Goal: Complete application form: Complete application form

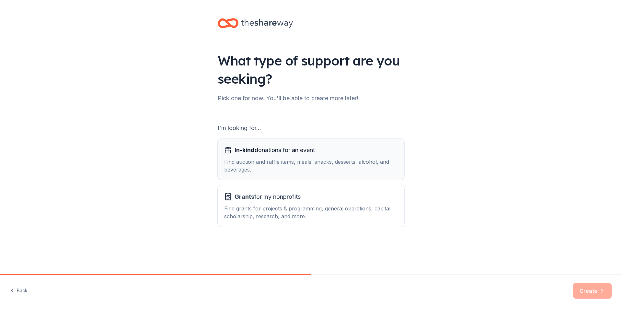
click at [279, 153] on span "In-kind donations for an event" at bounding box center [275, 150] width 80 height 10
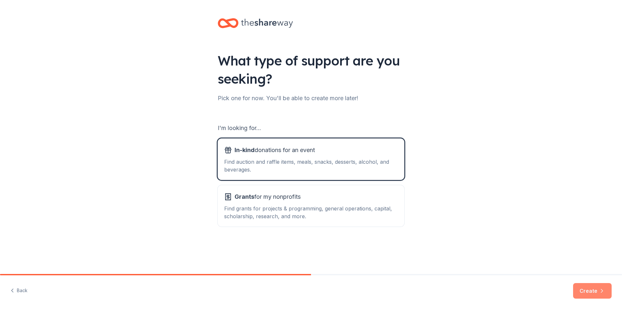
click at [591, 287] on button "Create" at bounding box center [593, 291] width 39 height 16
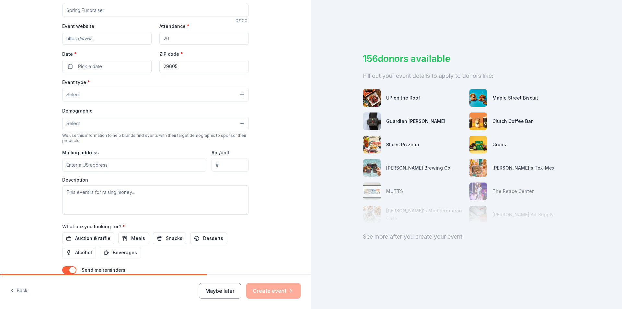
scroll to position [158, 0]
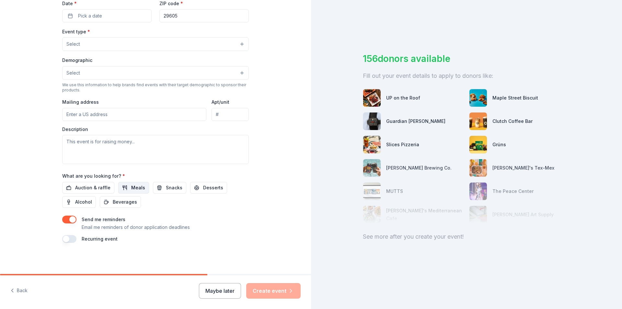
drag, startPoint x: 308, startPoint y: 163, endPoint x: 140, endPoint y: 190, distance: 170.0
click at [140, 190] on span "Meals" at bounding box center [138, 188] width 14 height 8
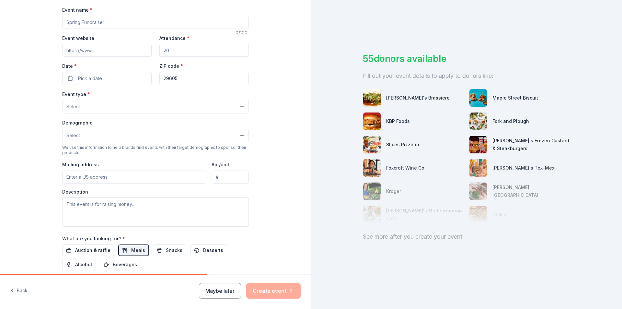
scroll to position [42, 0]
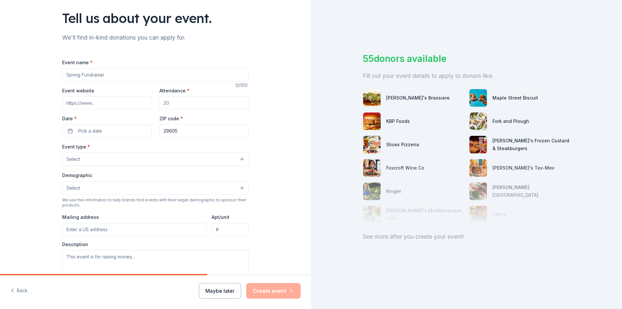
click at [104, 79] on input "Event name *" at bounding box center [155, 74] width 187 height 13
click at [104, 102] on input "Event website" at bounding box center [106, 102] width 89 height 13
click at [184, 101] on input "Attendance *" at bounding box center [204, 102] width 89 height 13
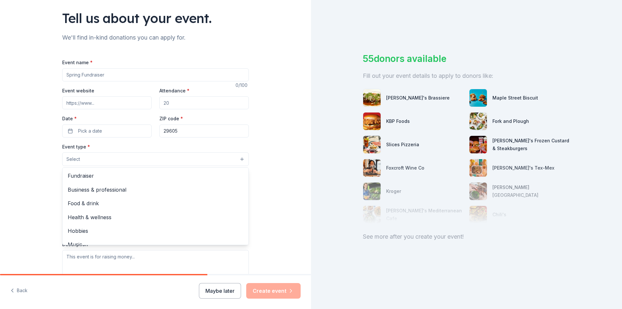
click at [121, 164] on button "Select" at bounding box center [155, 159] width 187 height 14
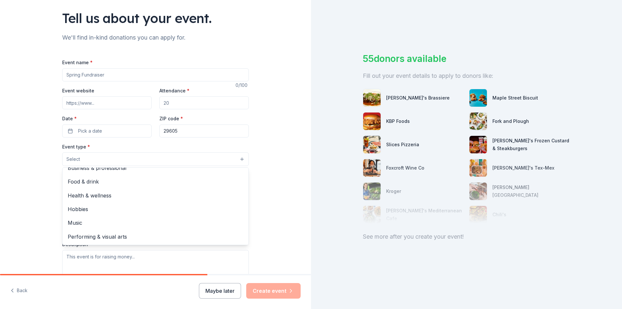
scroll to position [18, 0]
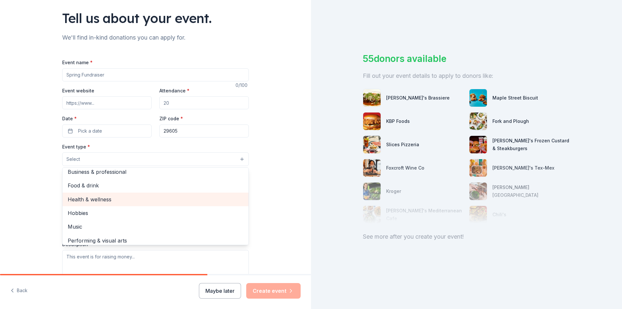
click at [89, 199] on span "Health & wellness" at bounding box center [156, 199] width 176 height 8
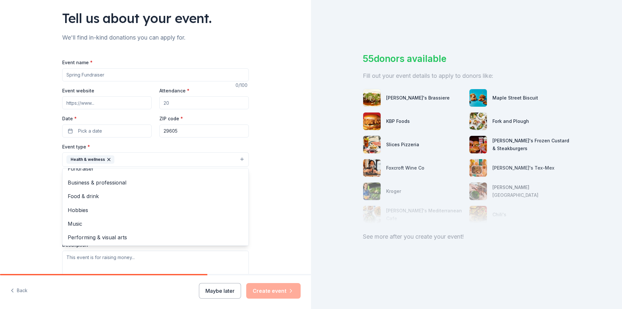
click at [15, 188] on div "Tell us about your event. We'll find in-kind donations you can apply for. Event…" at bounding box center [155, 174] width 311 height 432
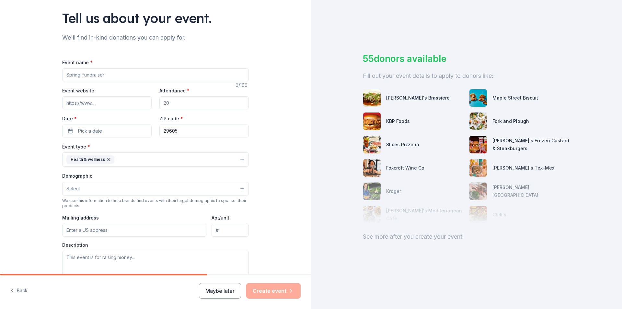
click at [73, 186] on span "Select" at bounding box center [73, 189] width 14 height 8
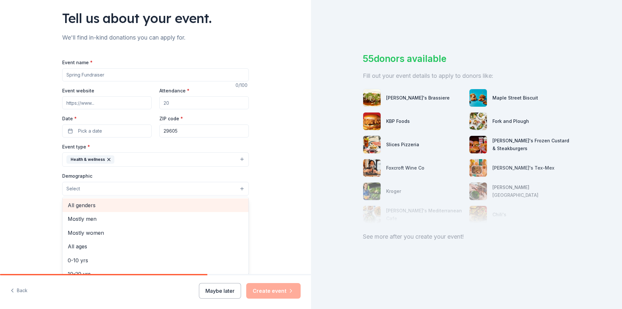
click at [82, 207] on span "All genders" at bounding box center [156, 205] width 176 height 8
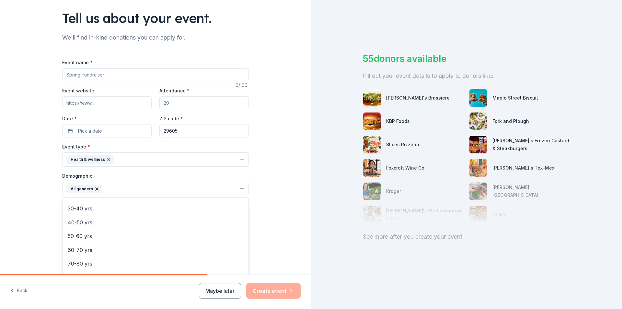
scroll to position [90, 0]
click at [24, 205] on div "Tell us about your event. We'll find in-kind donations you can apply for. Event…" at bounding box center [155, 174] width 311 height 433
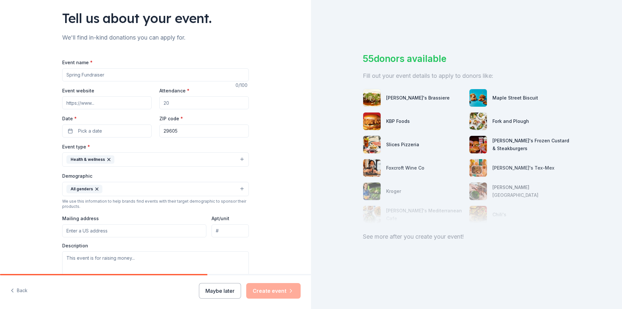
click at [126, 74] on input "Event name *" at bounding box center [155, 74] width 187 height 13
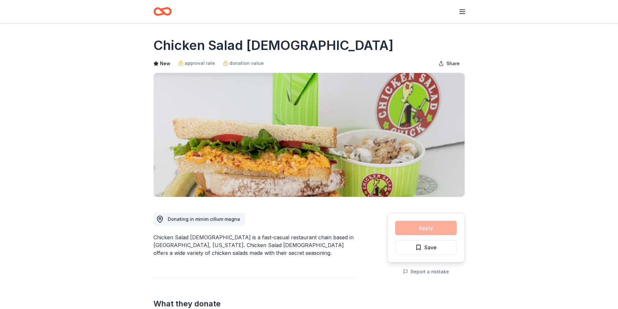
scroll to position [622, 0]
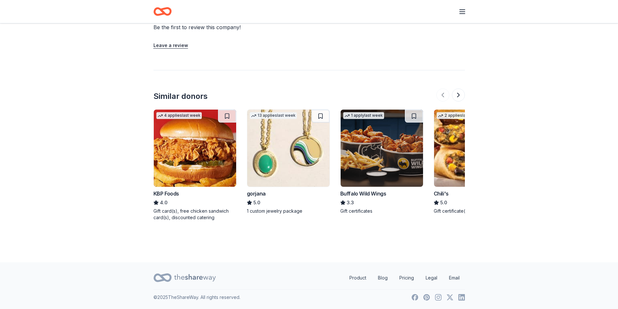
click at [194, 162] on img at bounding box center [195, 148] width 82 height 77
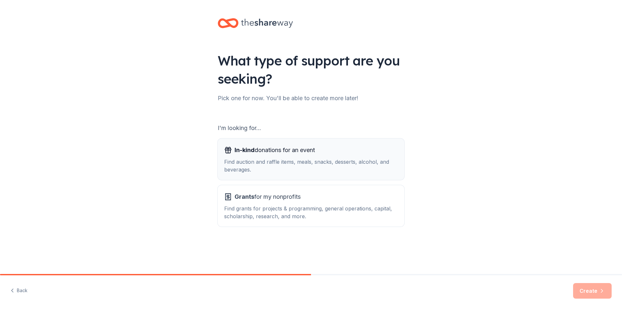
click at [273, 165] on div "Find auction and raffle items, meals, snacks, desserts, alcohol, and beverages." at bounding box center [311, 166] width 174 height 16
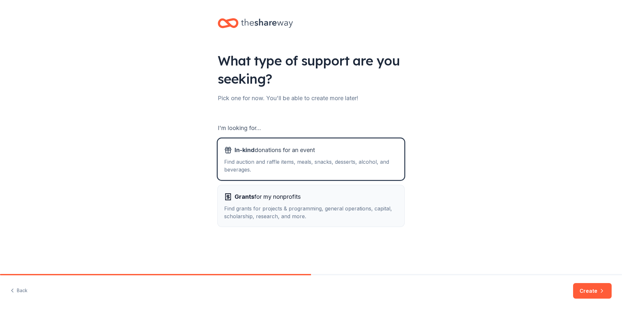
click at [274, 208] on div "Find grants for projects & programming, general operations, capital, scholarshi…" at bounding box center [311, 213] width 174 height 16
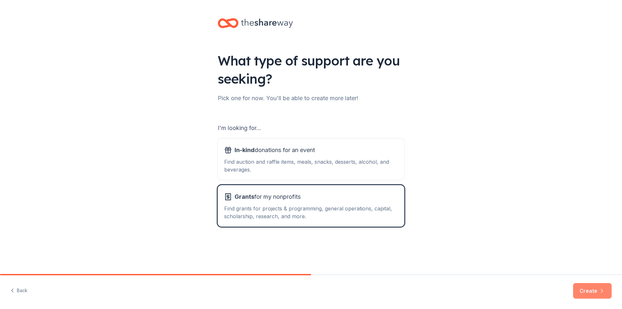
click at [588, 293] on button "Create" at bounding box center [593, 291] width 39 height 16
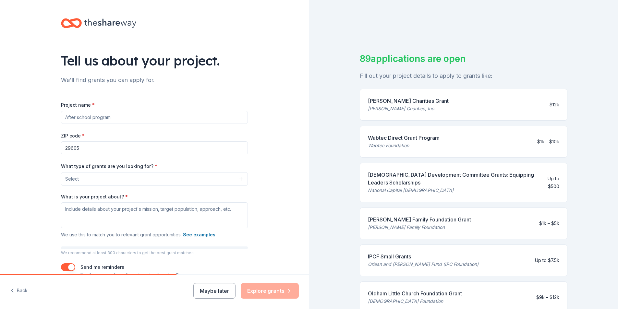
click at [127, 115] on input "Project name *" at bounding box center [154, 117] width 187 height 13
click at [135, 214] on textarea "What is your project about? *" at bounding box center [154, 215] width 187 height 26
click at [142, 245] on div "Project name * ZIP code * 29605 What type of grants are you looking for? * Sele…" at bounding box center [154, 190] width 187 height 178
drag, startPoint x: 403, startPoint y: 164, endPoint x: 406, endPoint y: 162, distance: 3.9
click at [403, 163] on div "Church Development Committee Grants: Equipping Leaders Scholarships National Ca…" at bounding box center [463, 183] width 207 height 40
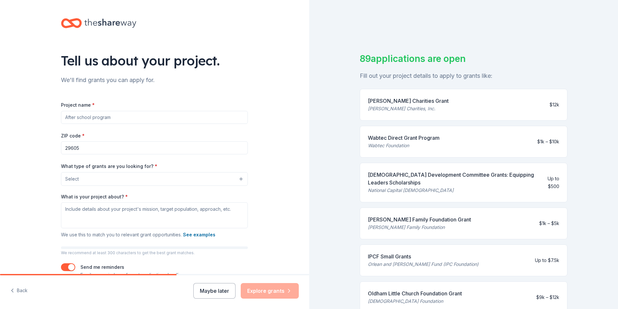
click at [391, 101] on div "W. W. Burgiss Charities Grant" at bounding box center [408, 101] width 81 height 8
click at [406, 94] on div "W. W. Burgiss Charities Grant W. W. Burgiss Charities, Inc. $12k" at bounding box center [463, 105] width 207 height 32
drag, startPoint x: 361, startPoint y: 99, endPoint x: 488, endPoint y: 109, distance: 126.8
click at [488, 109] on div "W. W. Burgiss Charities Grant W. W. Burgiss Charities, Inc. $12k" at bounding box center [463, 105] width 207 height 32
